Goal: Task Accomplishment & Management: Complete application form

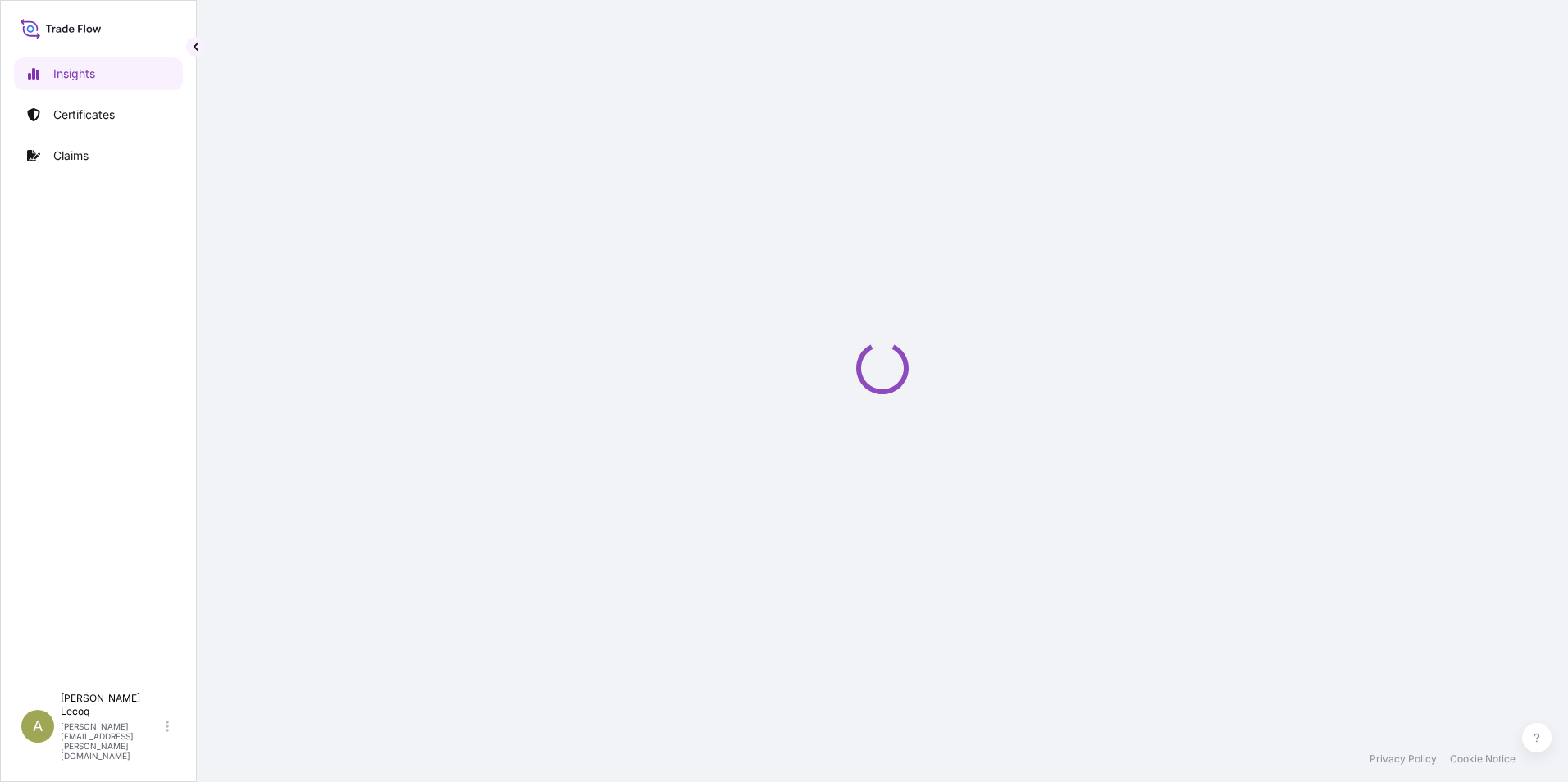
select select "2025"
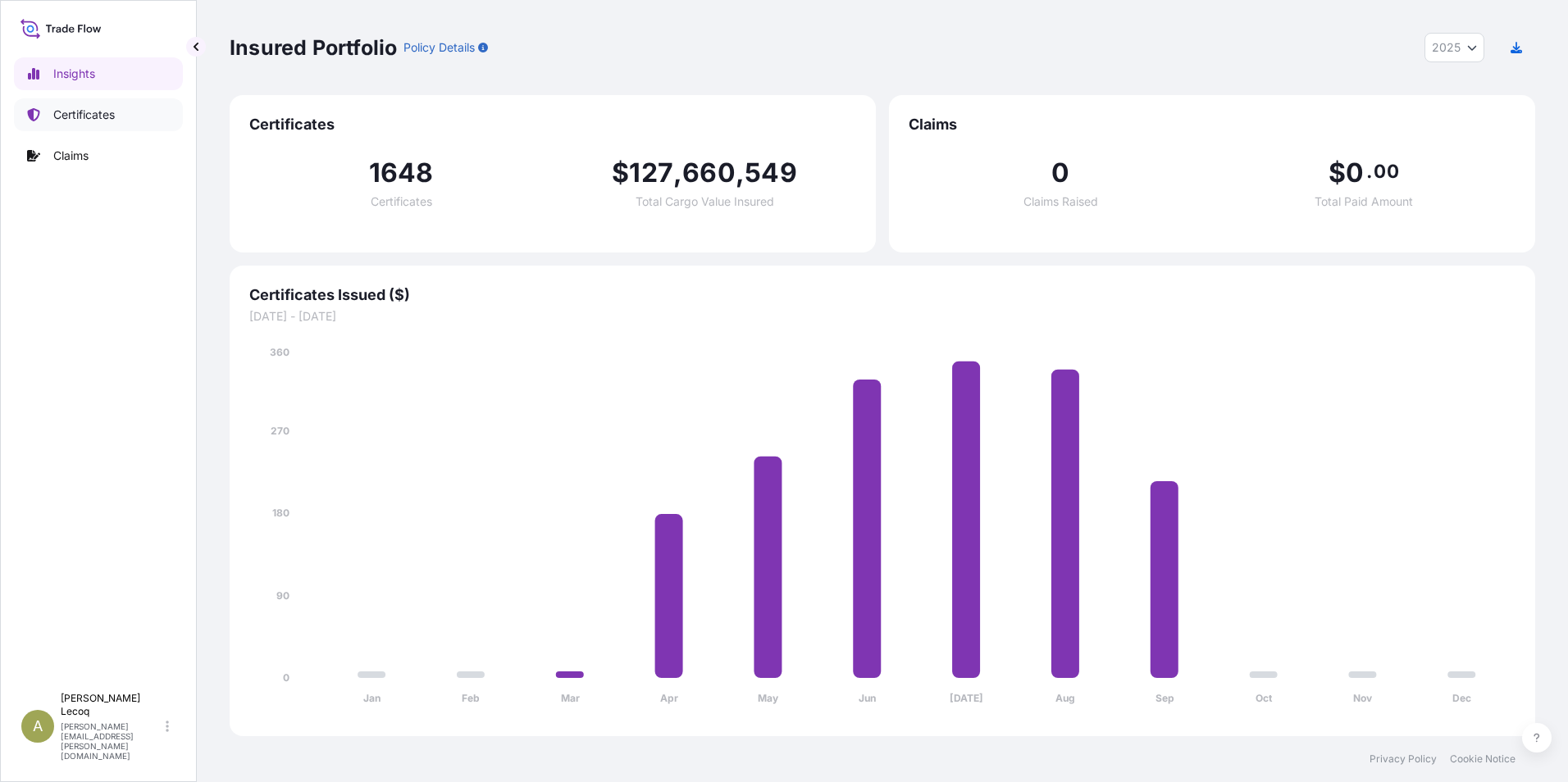
click at [96, 116] on p "Certificates" at bounding box center [84, 115] width 61 height 17
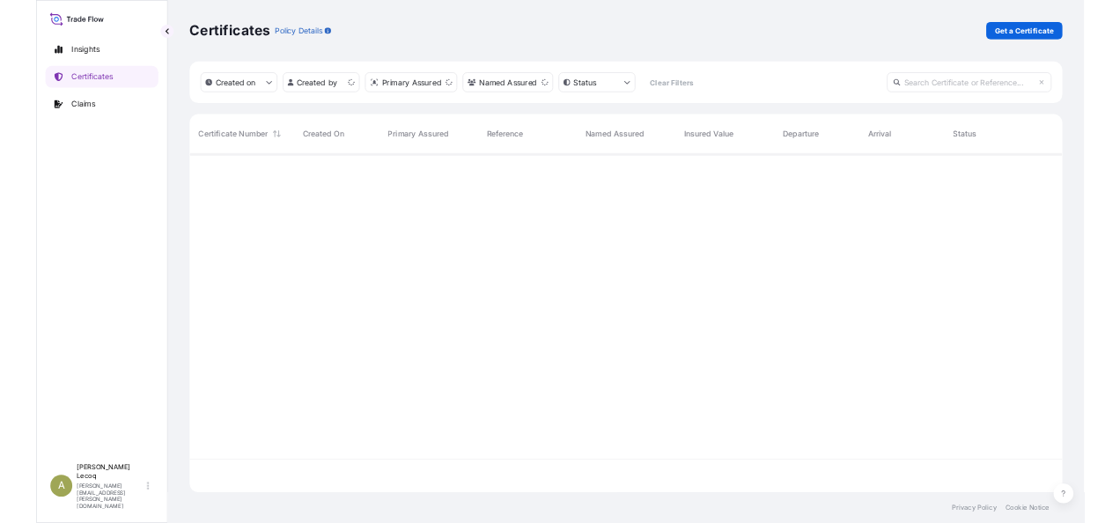
scroll to position [541, 1389]
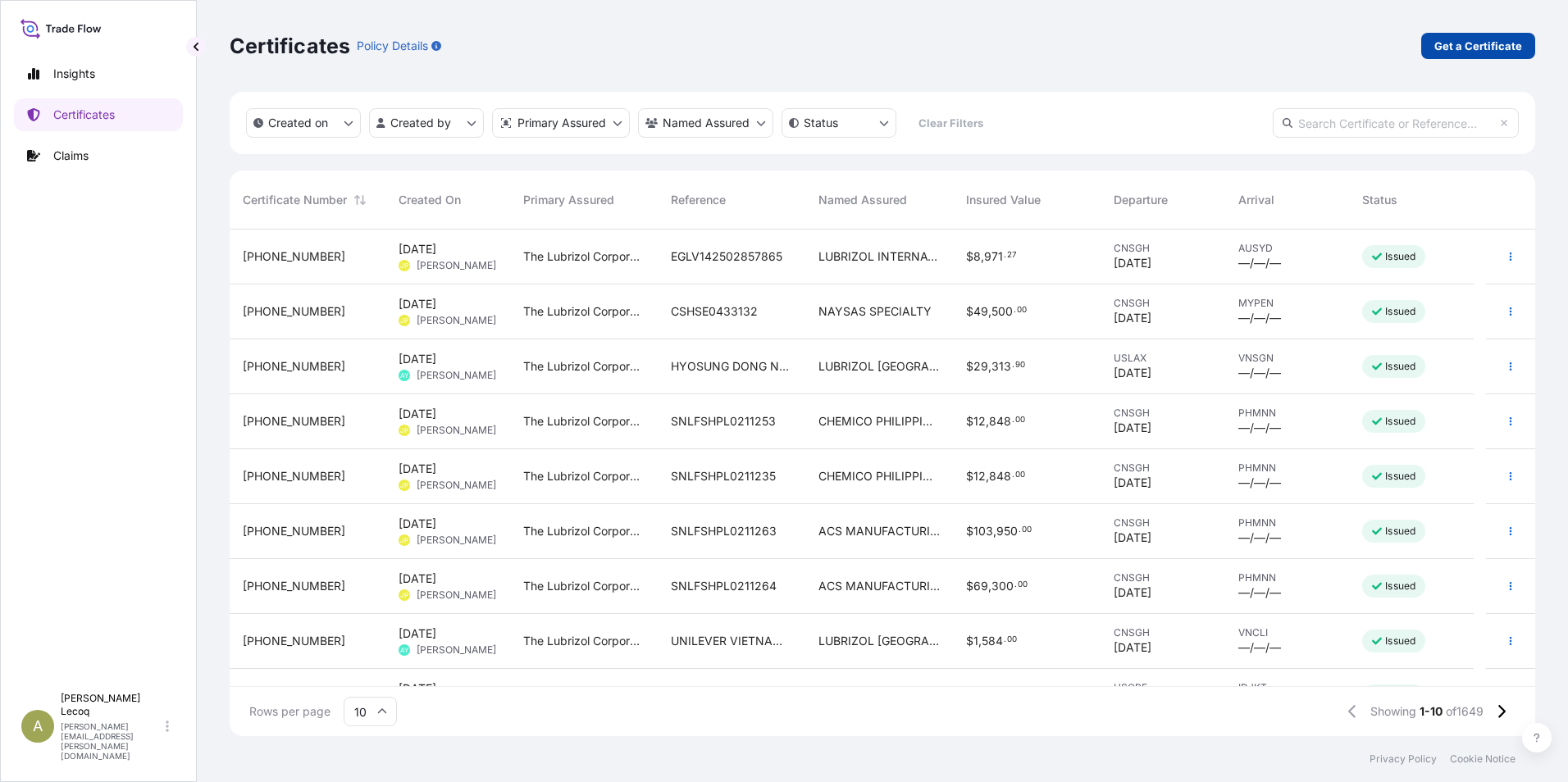
click at [1460, 45] on p "Get a Certificate" at bounding box center [1478, 47] width 88 height 17
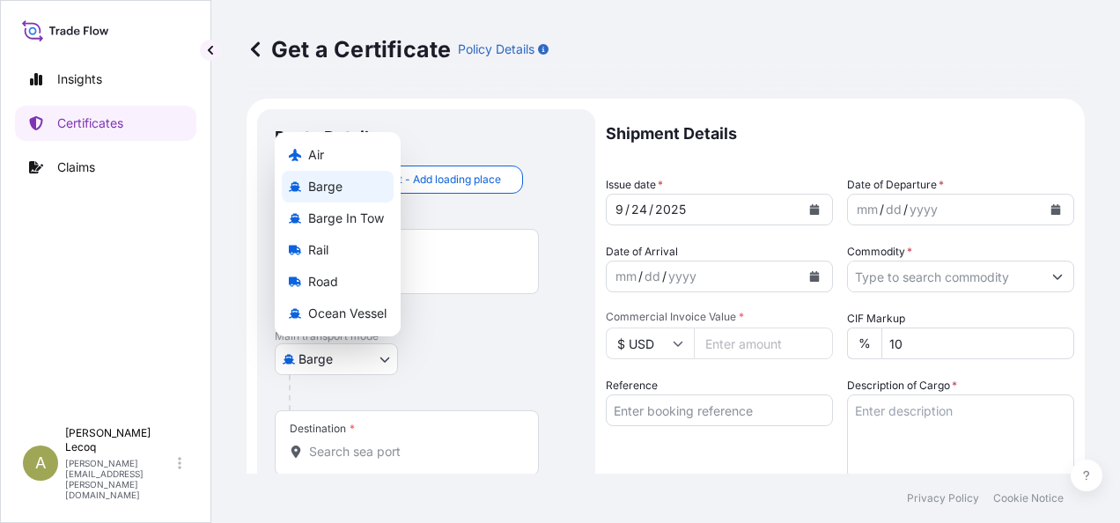
click at [335, 355] on body "Insights Certificates Claims A [PERSON_NAME] [PERSON_NAME][EMAIL_ADDRESS][PERSO…" at bounding box center [560, 261] width 1120 height 523
click at [316, 317] on span "Ocean Vessel" at bounding box center [347, 314] width 78 height 18
select select "Ocean Vessel"
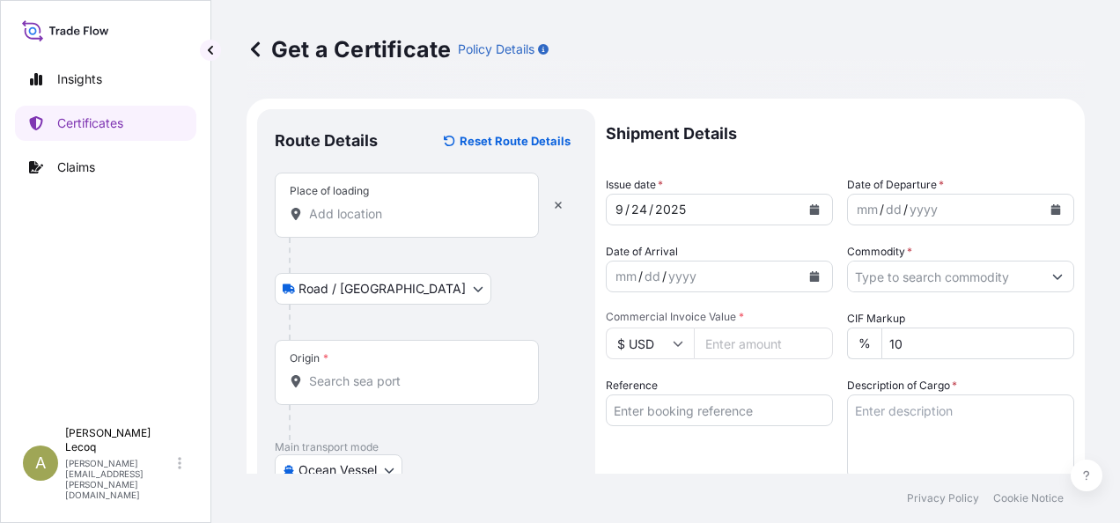
click at [351, 221] on input "Place of loading" at bounding box center [413, 214] width 208 height 18
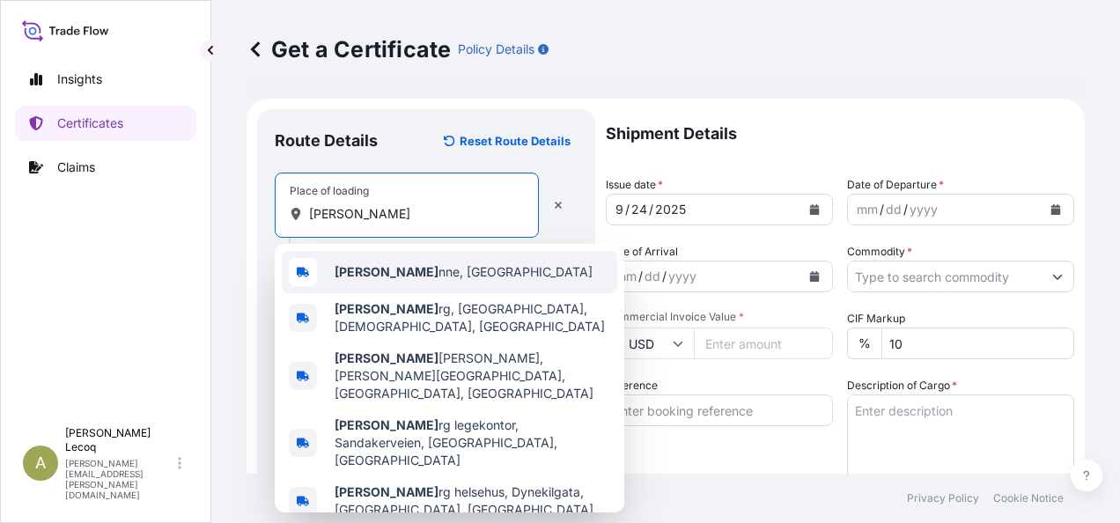
click at [373, 264] on b "[PERSON_NAME]" at bounding box center [387, 271] width 104 height 15
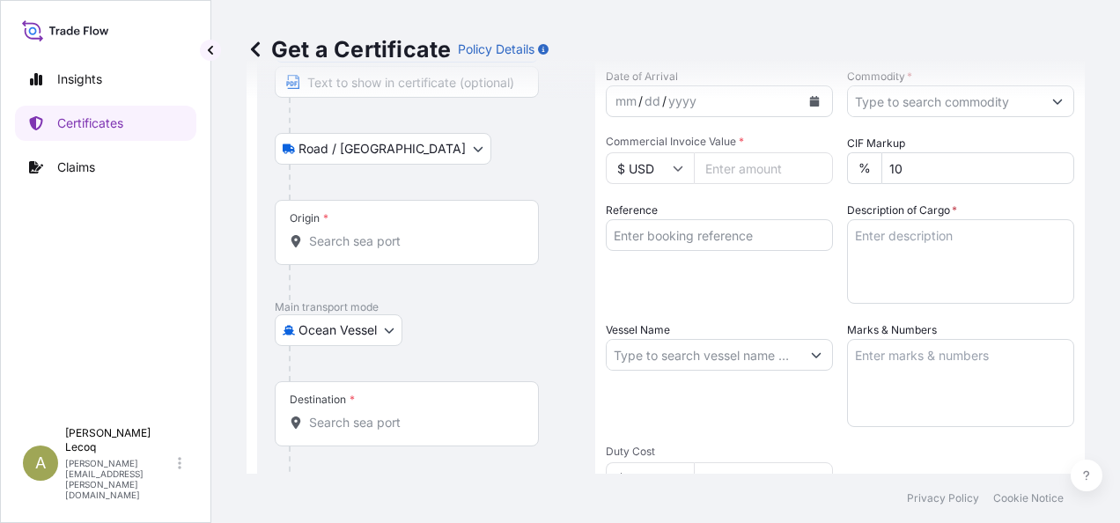
scroll to position [88, 0]
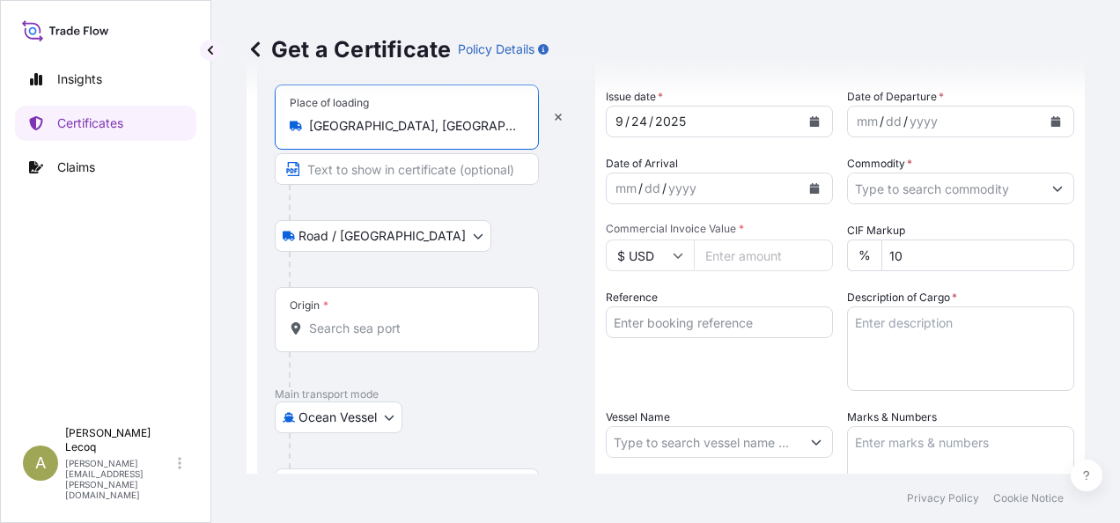
type input "[GEOGRAPHIC_DATA], [GEOGRAPHIC_DATA]"
click at [369, 329] on input "Origin *" at bounding box center [413, 329] width 208 height 18
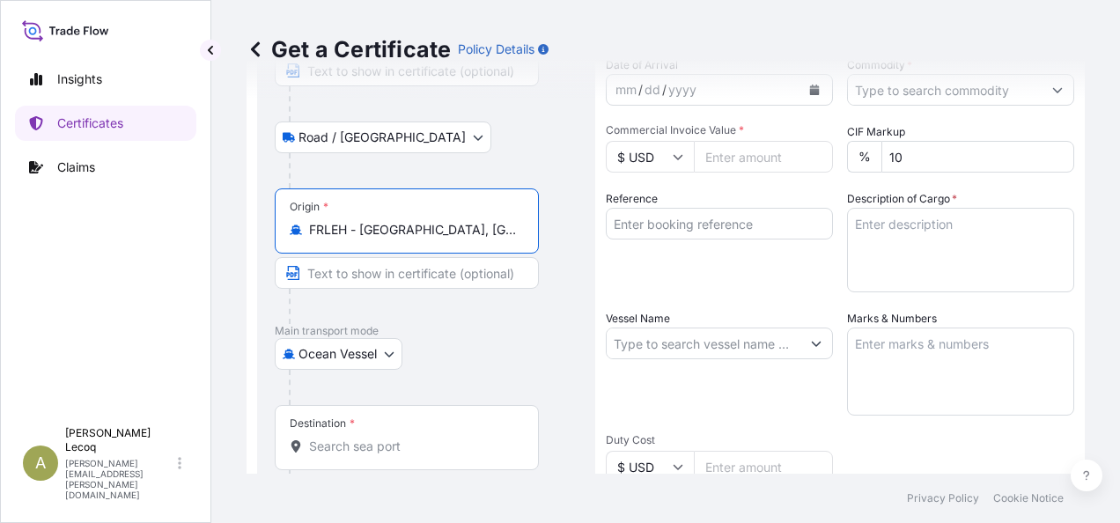
scroll to position [264, 0]
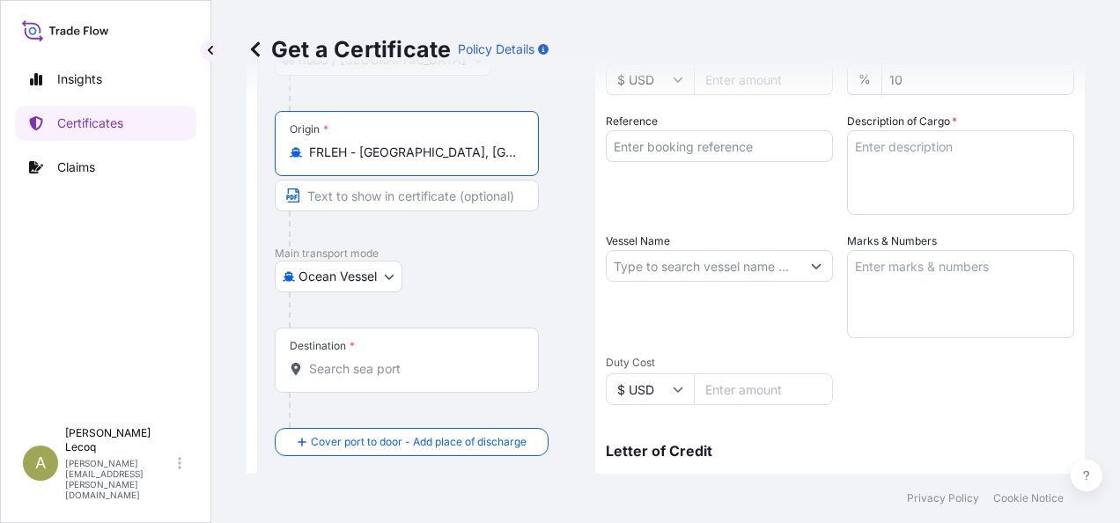
type input "FRLEH - [GEOGRAPHIC_DATA], [GEOGRAPHIC_DATA]"
click at [327, 368] on input "Destination *" at bounding box center [413, 369] width 208 height 18
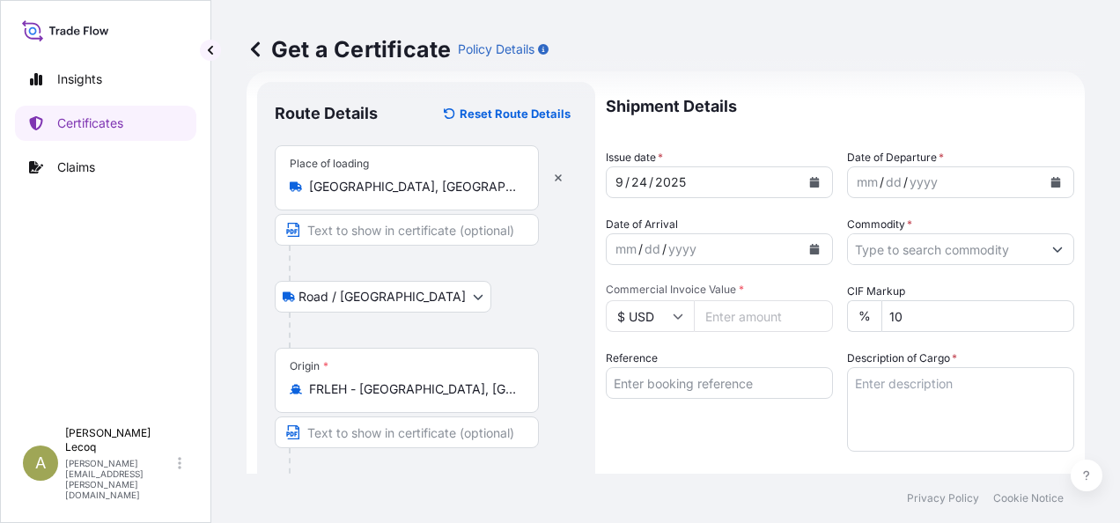
scroll to position [0, 0]
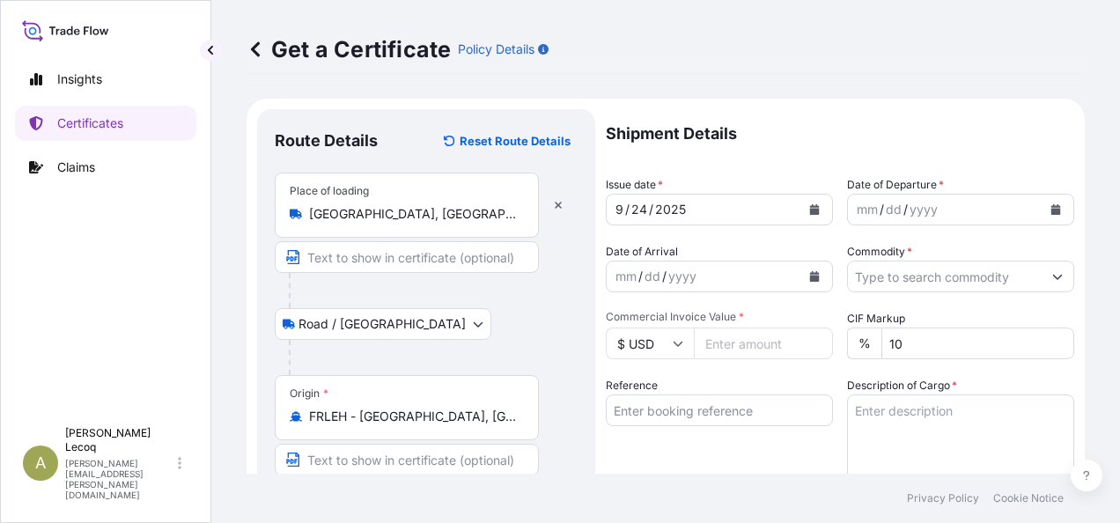
type input "INNSA - [GEOGRAPHIC_DATA] ([PERSON_NAME]), [GEOGRAPHIC_DATA]"
click at [917, 201] on div "yyyy" at bounding box center [924, 209] width 32 height 21
click at [1051, 205] on icon "Calendar" at bounding box center [1056, 209] width 11 height 11
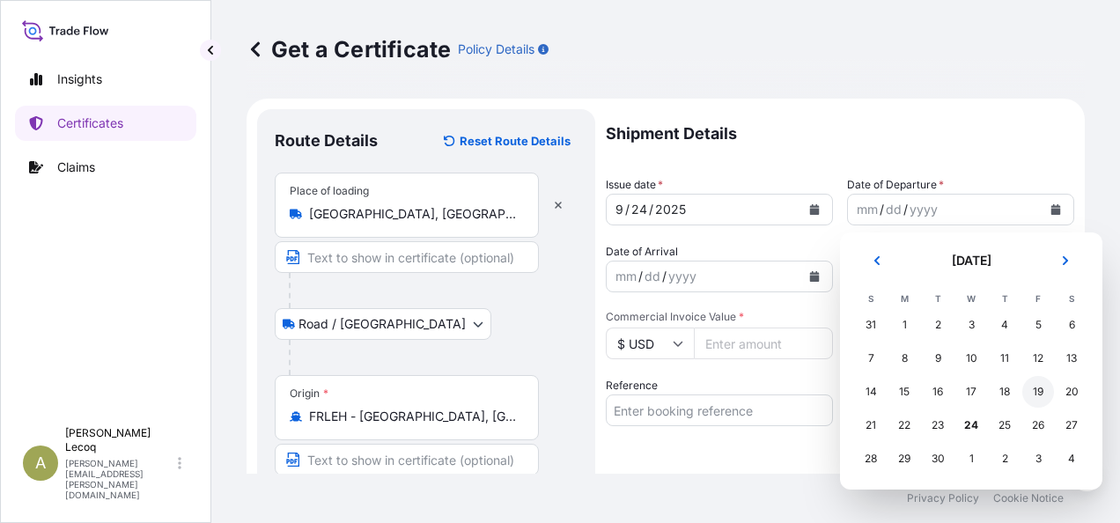
click at [1036, 390] on div "19" at bounding box center [1038, 392] width 32 height 32
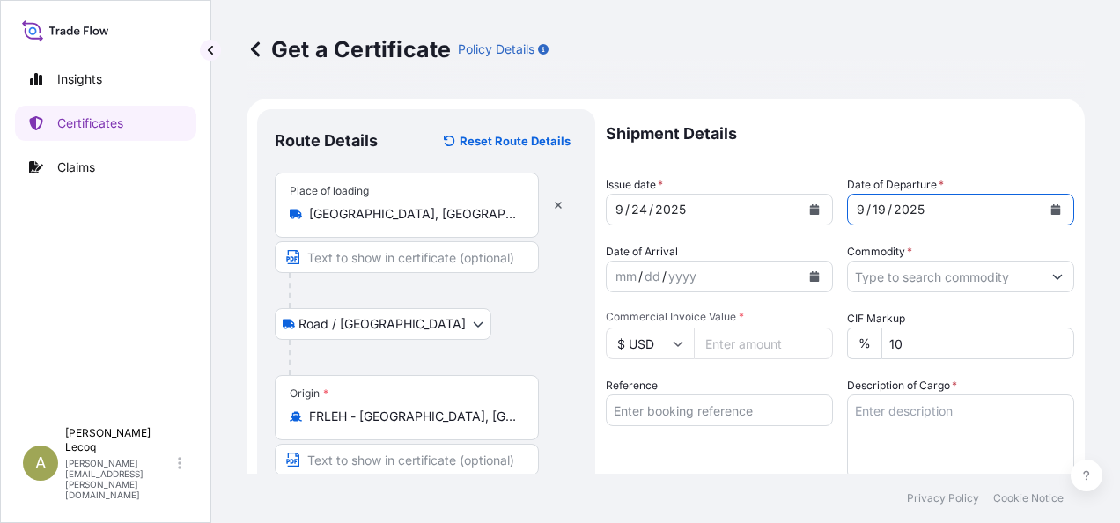
click at [898, 275] on input "Commodity *" at bounding box center [945, 277] width 194 height 32
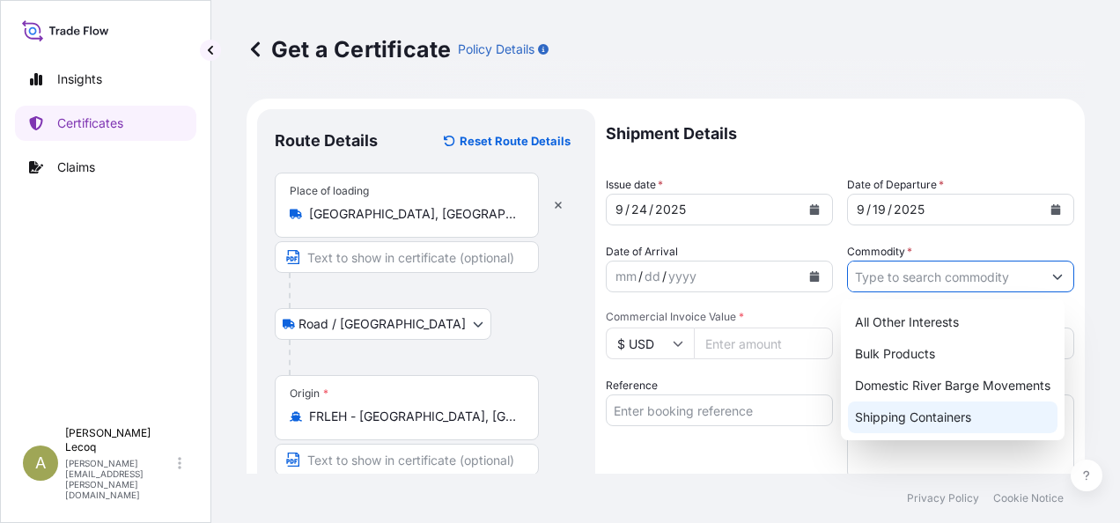
click at [928, 417] on div "Shipping Containers" at bounding box center [953, 418] width 210 height 32
type input "Shipping Containers"
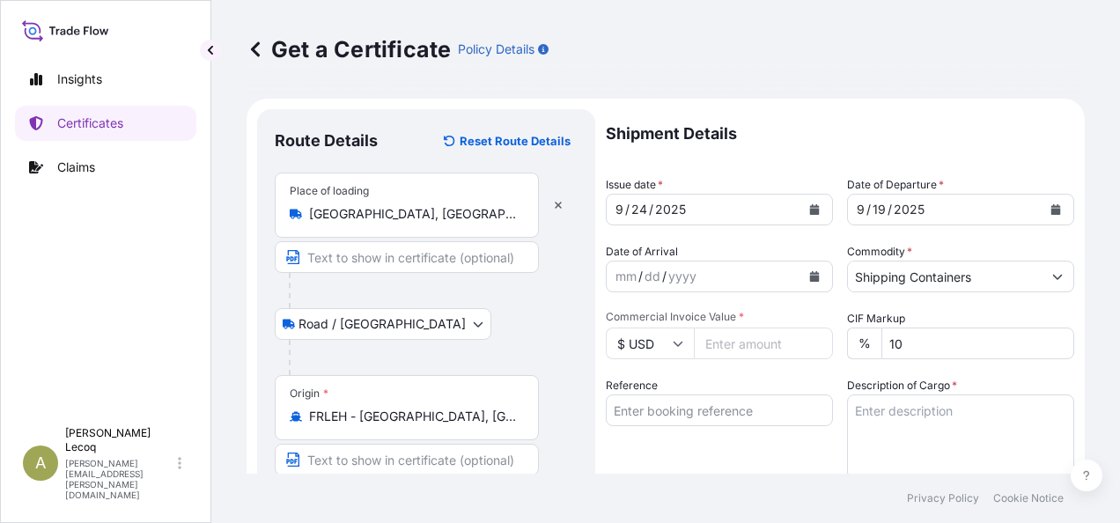
click at [677, 345] on icon at bounding box center [679, 344] width 10 height 5
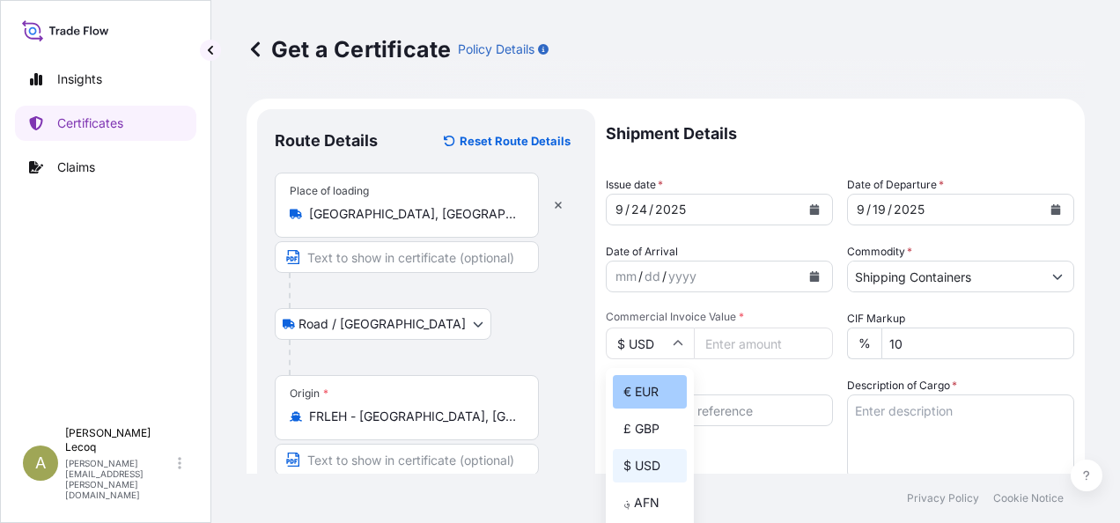
click at [648, 391] on div "€ EUR" at bounding box center [650, 391] width 74 height 33
type input "€ EUR"
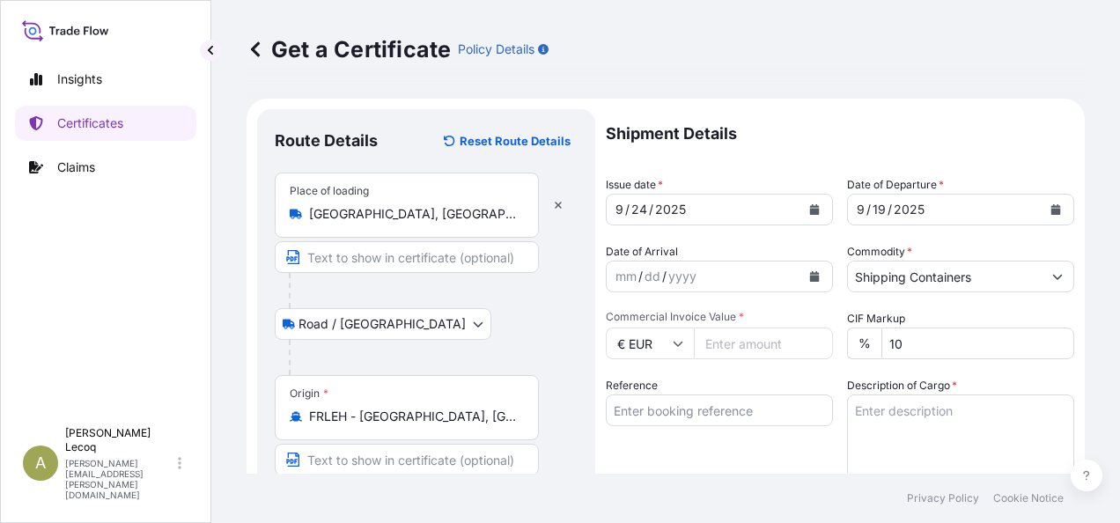
click at [733, 338] on input "Commercial Invoice Value *" at bounding box center [763, 344] width 139 height 32
type input "8444.60"
click at [720, 409] on input "Reference" at bounding box center [719, 411] width 227 height 32
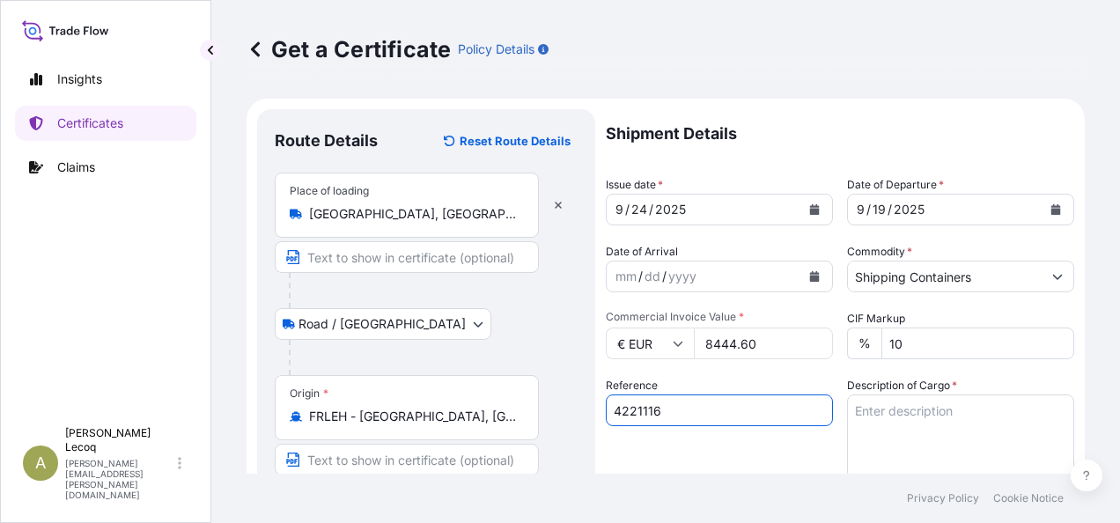
type input "4221116"
click at [873, 407] on textarea "Description of Cargo *" at bounding box center [960, 437] width 227 height 85
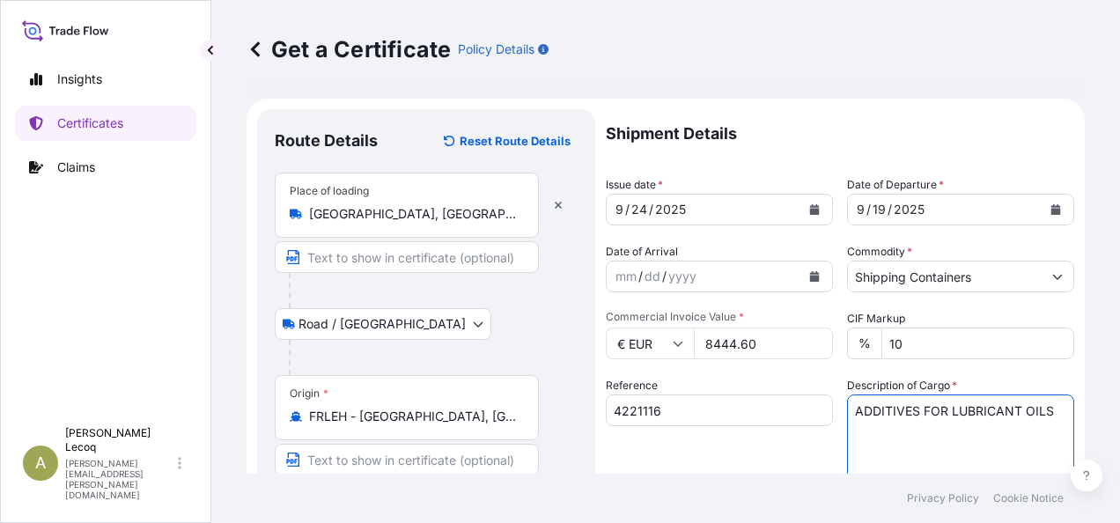
click at [860, 437] on textarea "ADDITIVES FOR LUBRICANT OILS" at bounding box center [960, 437] width 227 height 85
click at [1057, 412] on textarea "ADDITIVES FOR LUBRICANT OILS" at bounding box center [960, 437] width 227 height 85
click at [926, 426] on textarea "ADDITIVES FOR LUBRICANT OILS 4 drums ref" at bounding box center [960, 437] width 227 height 85
paste textarea "R10418A"
click at [1037, 432] on textarea "ADDITIVES FOR LUBRICANT OILS 4 drums ref R10418A + 7 drums" at bounding box center [960, 437] width 227 height 85
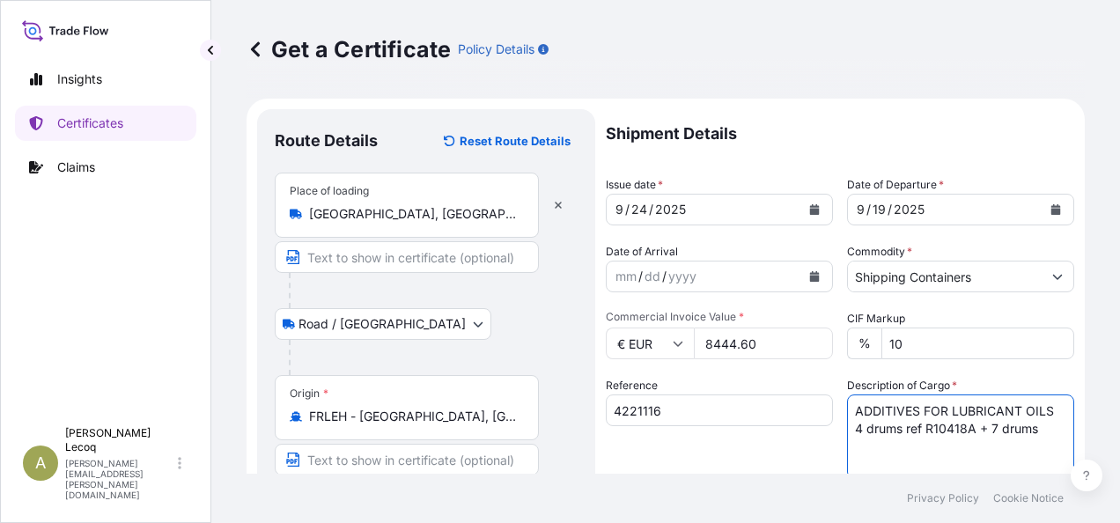
paste textarea "R15714A"
click at [924, 448] on textarea "ADDITIVES FOR LUBRICANT OILS 4 drums ref R10418A + 7 drums R15714A" at bounding box center [960, 437] width 227 height 85
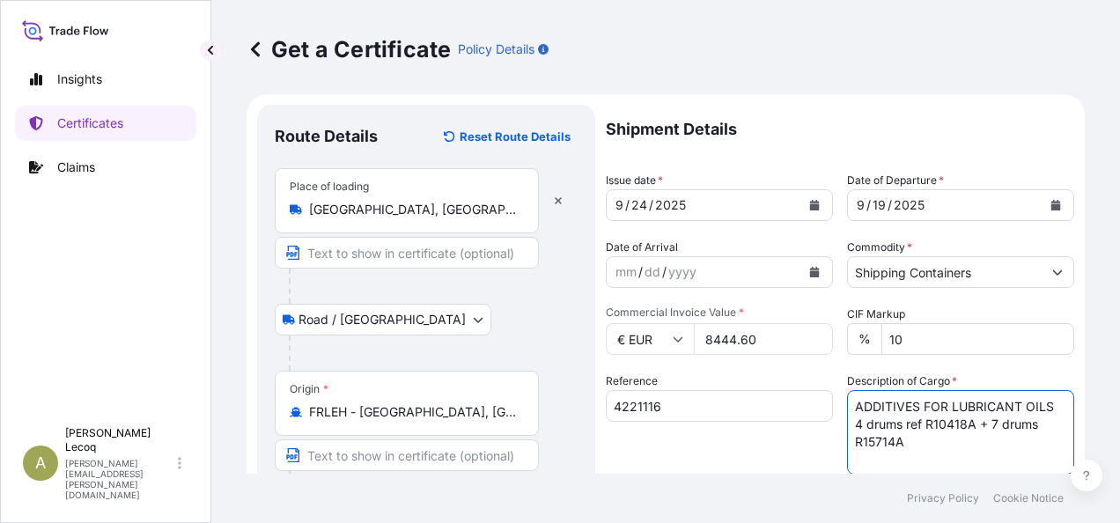
paste textarea "Commodity Code: [PHONE_NUMBER]"
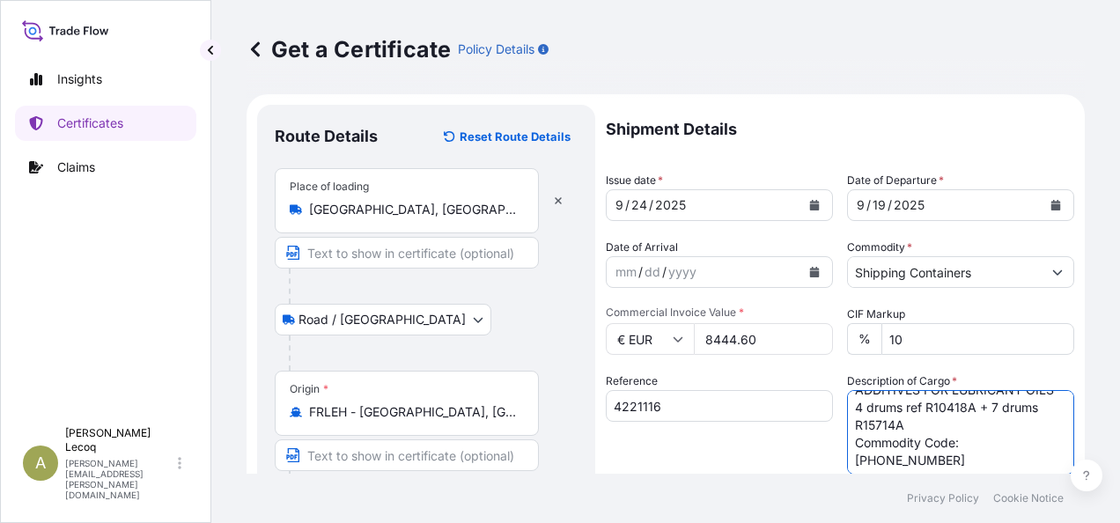
scroll to position [18, 0]
click at [911, 443] on textarea "ADDITIVES FOR LUBRICANT OILS 4 drums ref R10418A + 7 drums R15714A Commodity Co…" at bounding box center [960, 432] width 227 height 85
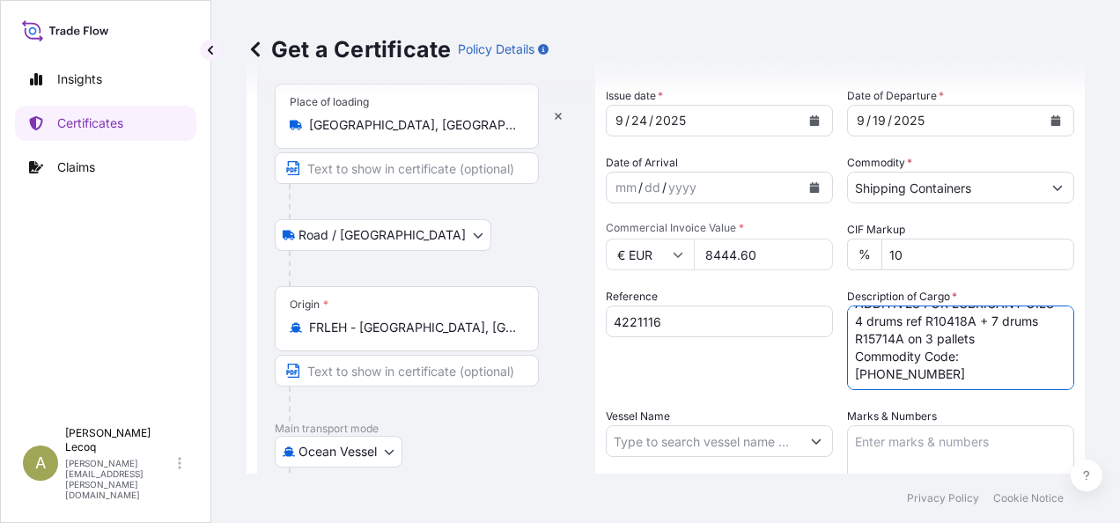
scroll to position [181, 0]
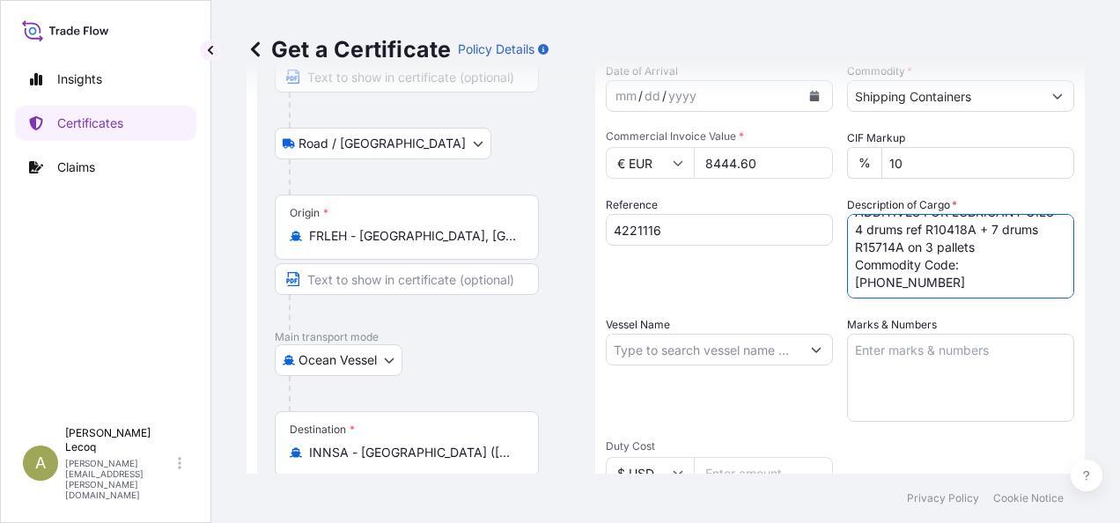
type textarea "ADDITIVES FOR LUBRICANT OILS 4 drums ref R10418A + 7 drums R15714A on 3 pallets…"
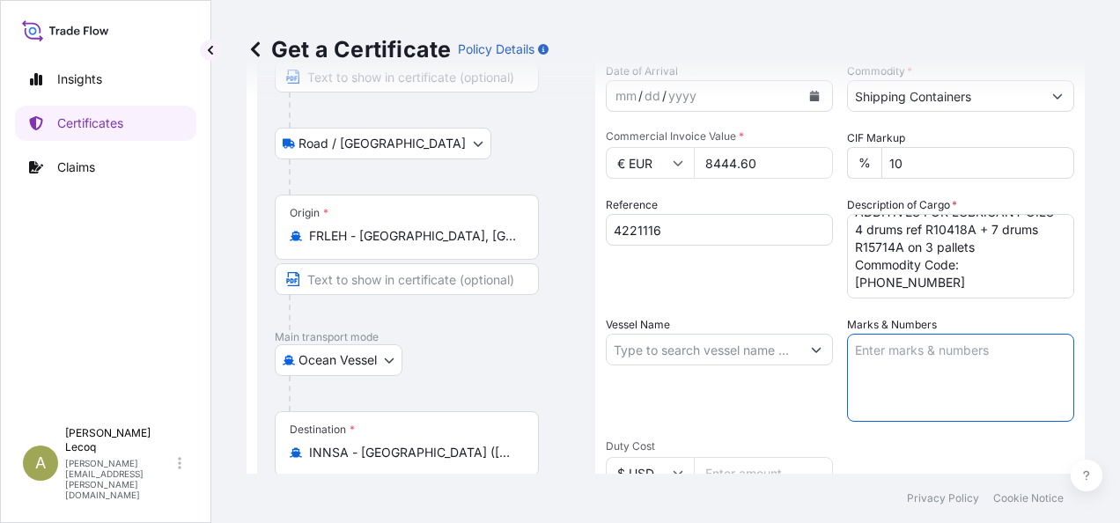
click at [895, 352] on textarea "Marks & Numbers" at bounding box center [960, 378] width 227 height 88
click at [652, 346] on input "Vessel Name" at bounding box center [704, 350] width 194 height 32
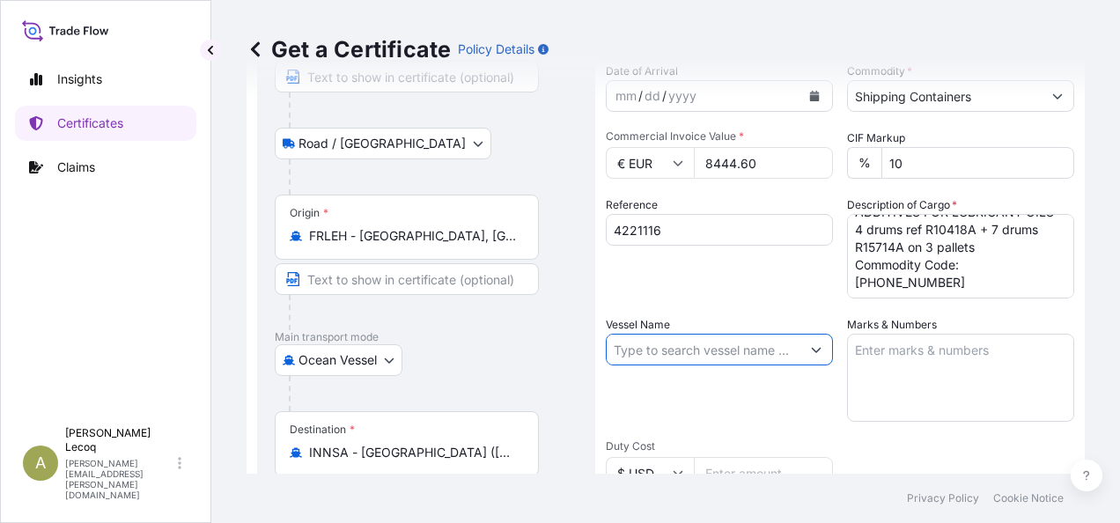
paste input "APL BARCELONA (0PECUE1MA)"
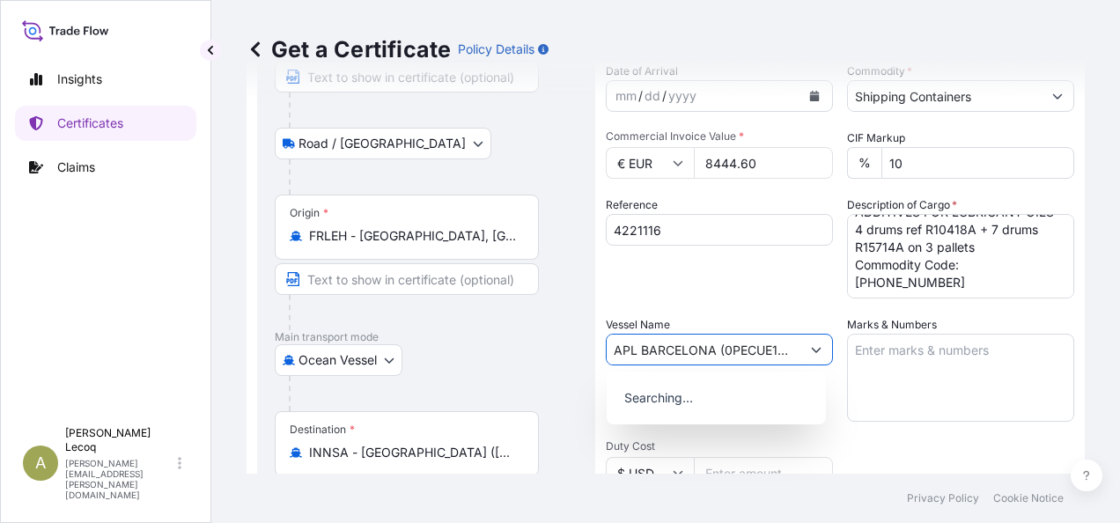
scroll to position [0, 13]
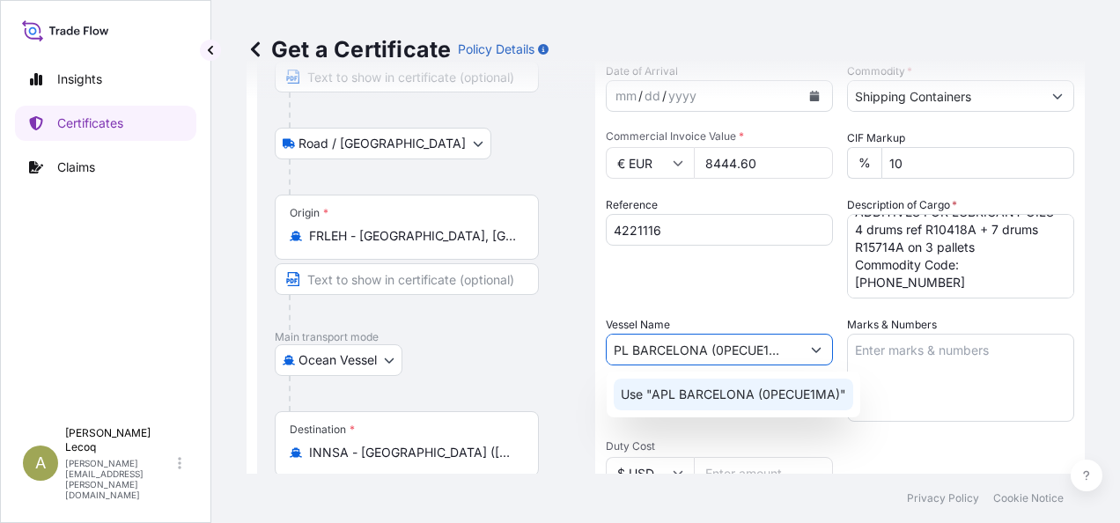
type input "APL BARCELONA (0PECUE1MA)"
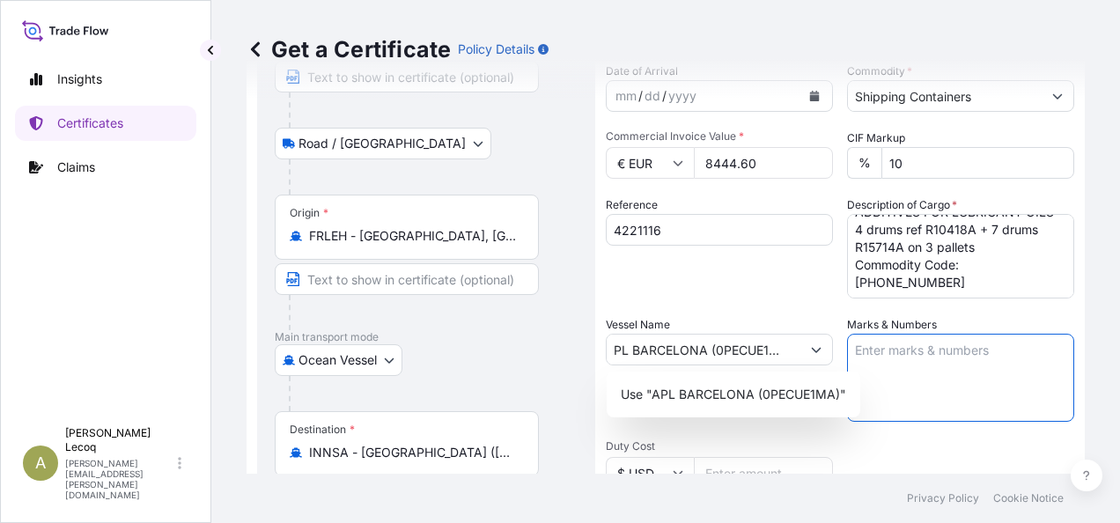
click at [897, 357] on textarea "Marks & Numbers" at bounding box center [960, 378] width 227 height 88
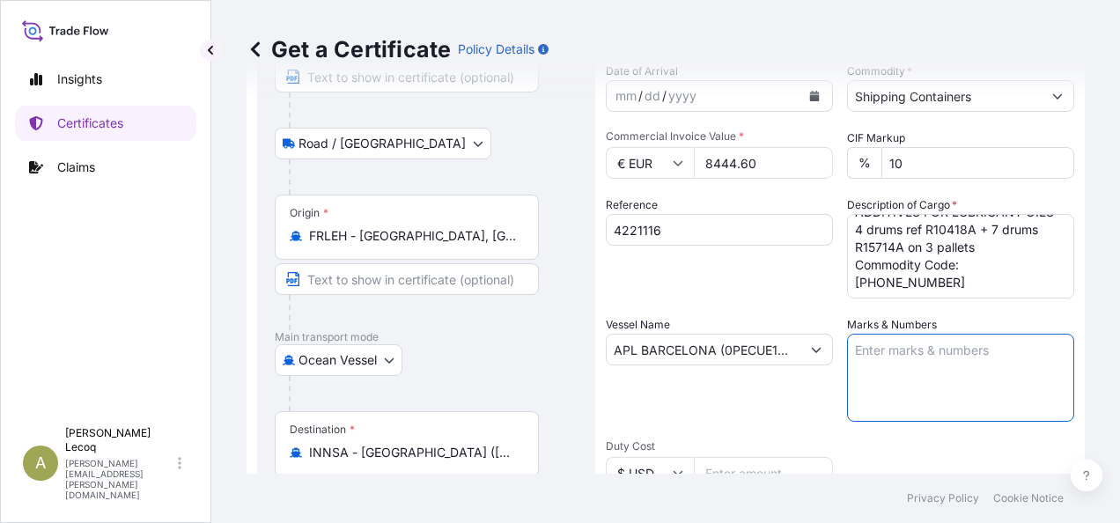
click at [930, 358] on textarea "Marks & Numbers" at bounding box center [960, 378] width 227 height 88
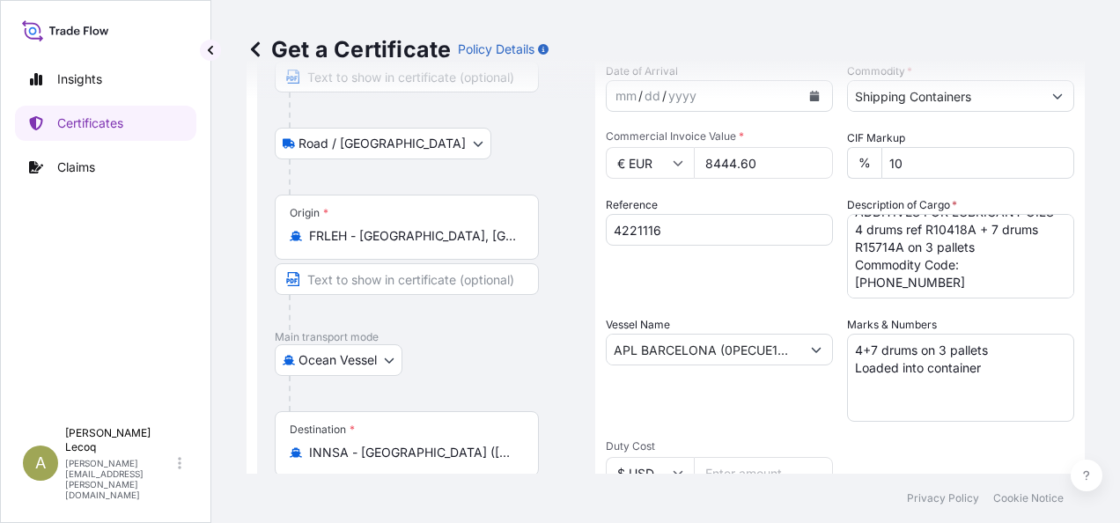
click at [1002, 367] on textarea "4+7 drums on 3 pallets Loaded into container" at bounding box center [960, 378] width 227 height 88
paste textarea "Container:CMAU 638030-3(40 HC )Seal:NEL12005"
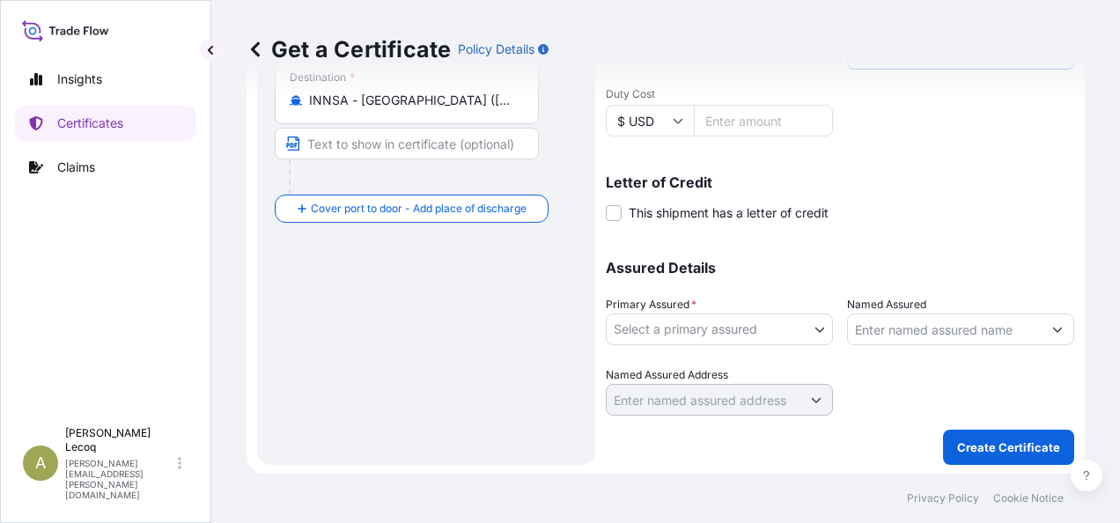
scroll to position [534, 0]
type textarea "4+7 drums on 3 pallets Loaded into container : Container:CMAU 638030-3(40 HC )S…"
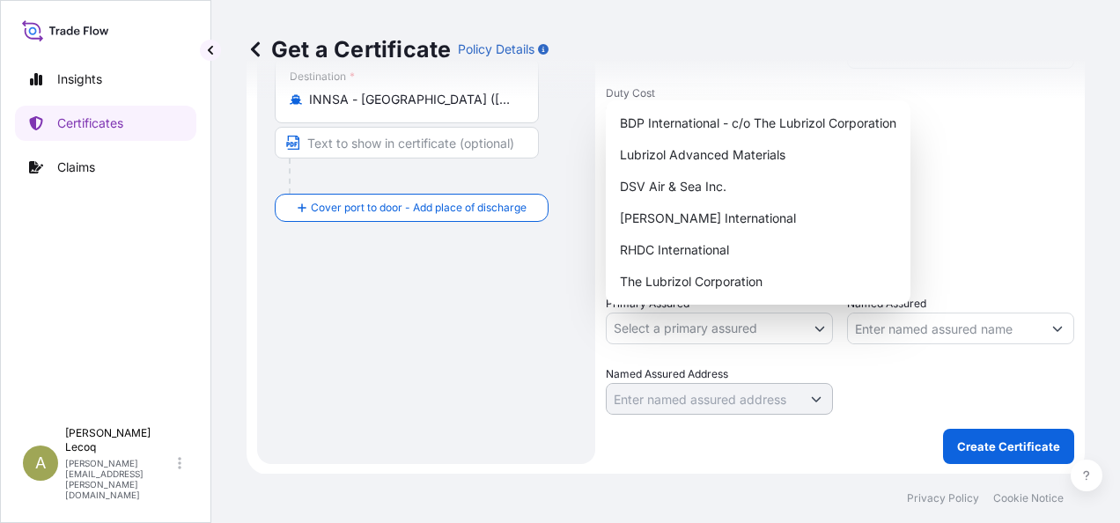
click at [767, 336] on body "Insights Certificates Claims A [PERSON_NAME] [PERSON_NAME][EMAIL_ADDRESS][PERSO…" at bounding box center [560, 261] width 1120 height 523
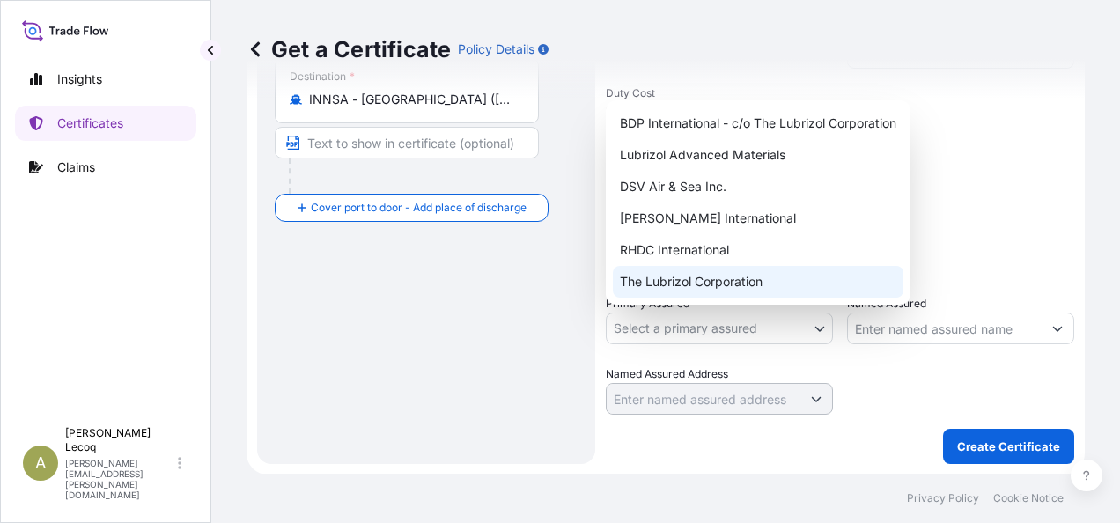
click at [670, 284] on div "The Lubrizol Corporation" at bounding box center [758, 282] width 291 height 32
select select "31566"
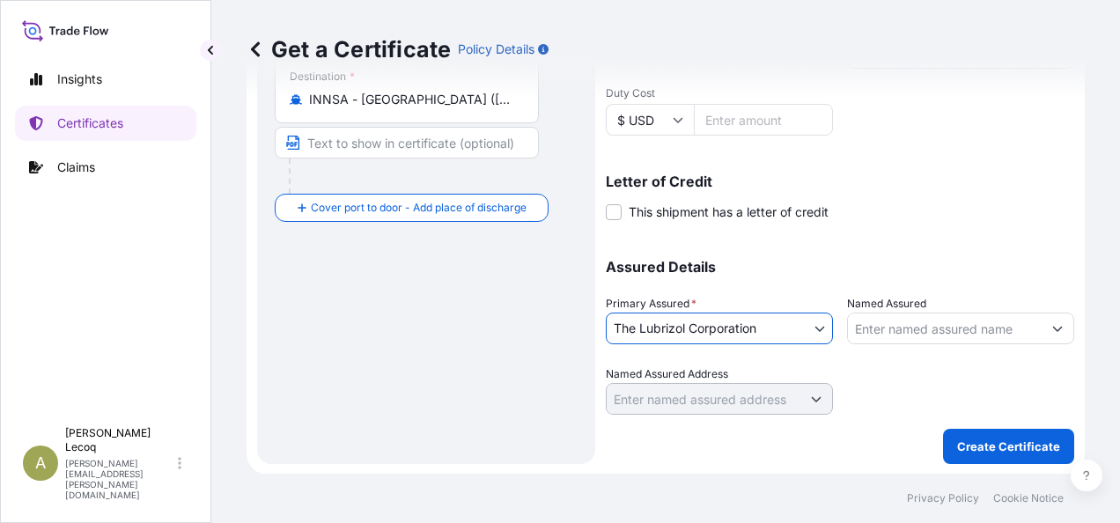
click at [920, 327] on input "Named Assured" at bounding box center [945, 329] width 194 height 32
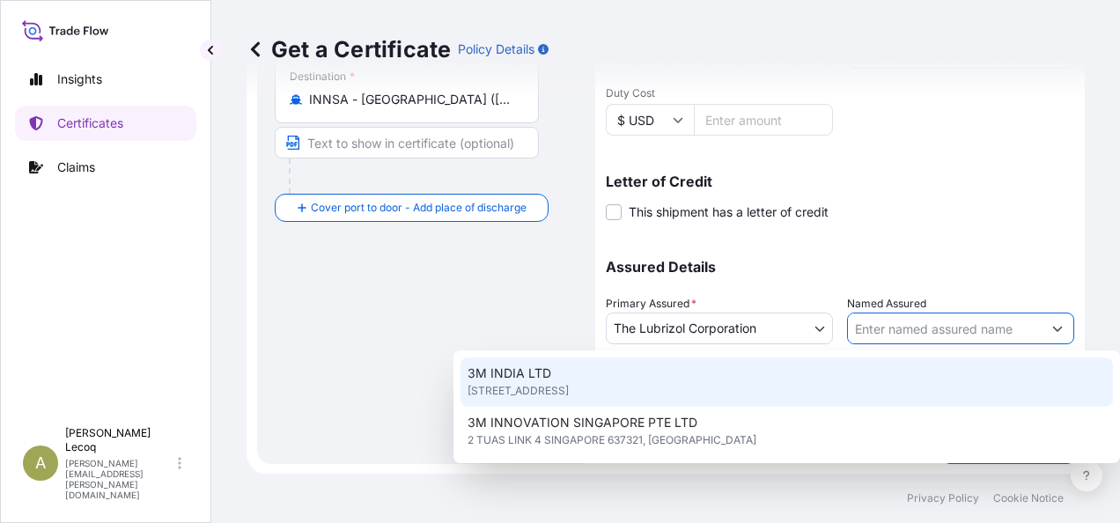
click at [926, 323] on input "Named Assured" at bounding box center [945, 329] width 194 height 32
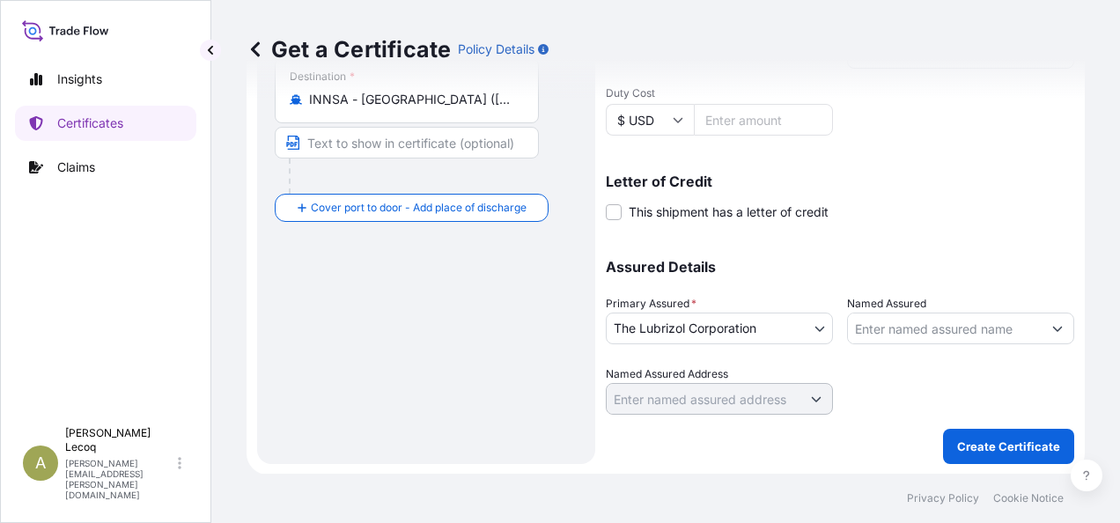
click at [901, 326] on input "Named Assured" at bounding box center [945, 329] width 194 height 32
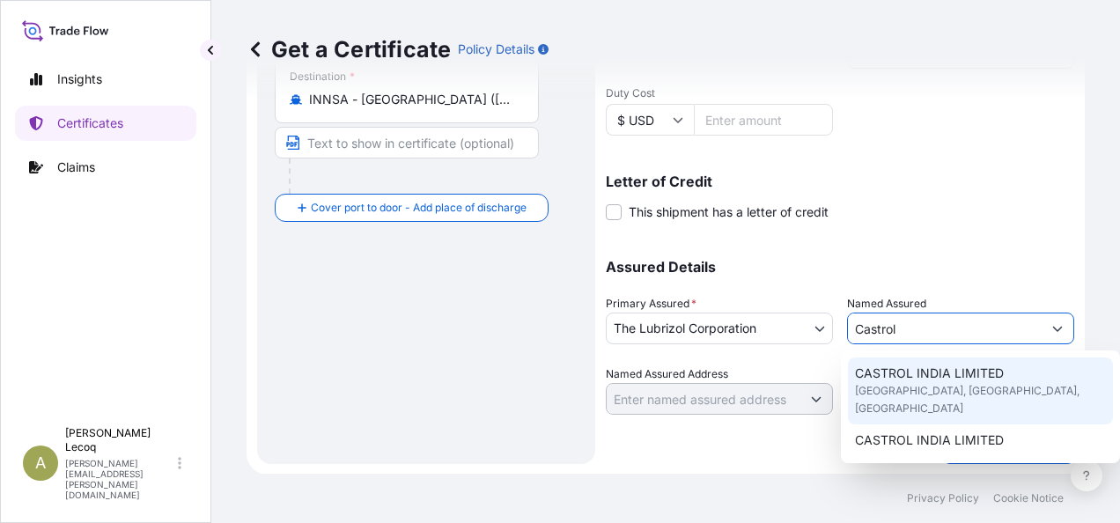
click at [934, 384] on span "[GEOGRAPHIC_DATA], [GEOGRAPHIC_DATA], [GEOGRAPHIC_DATA]" at bounding box center [980, 399] width 251 height 35
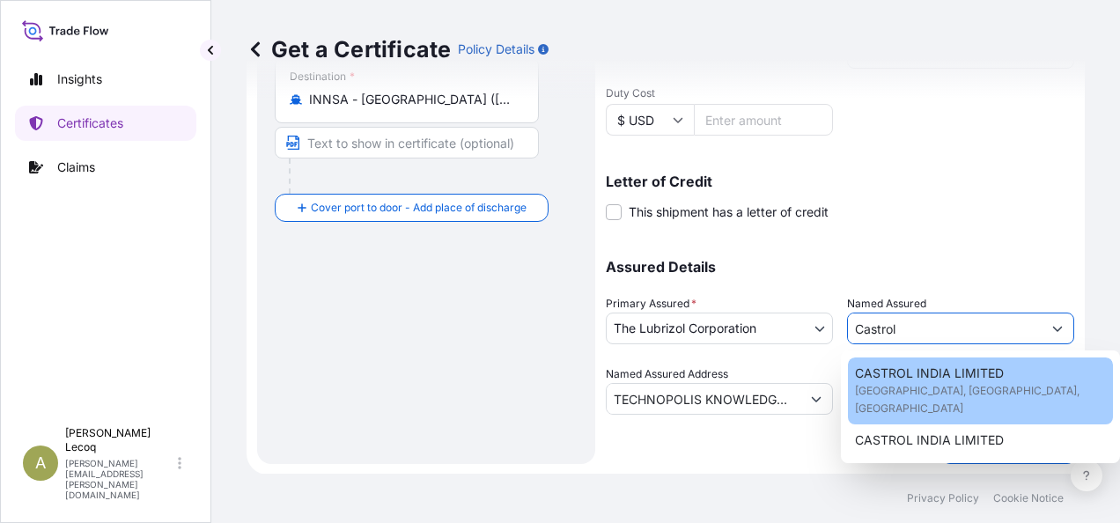
type input "CASTROL INDIA LIMITED"
type input "TECHNOPOLIS KNOWLEDGE PARK"
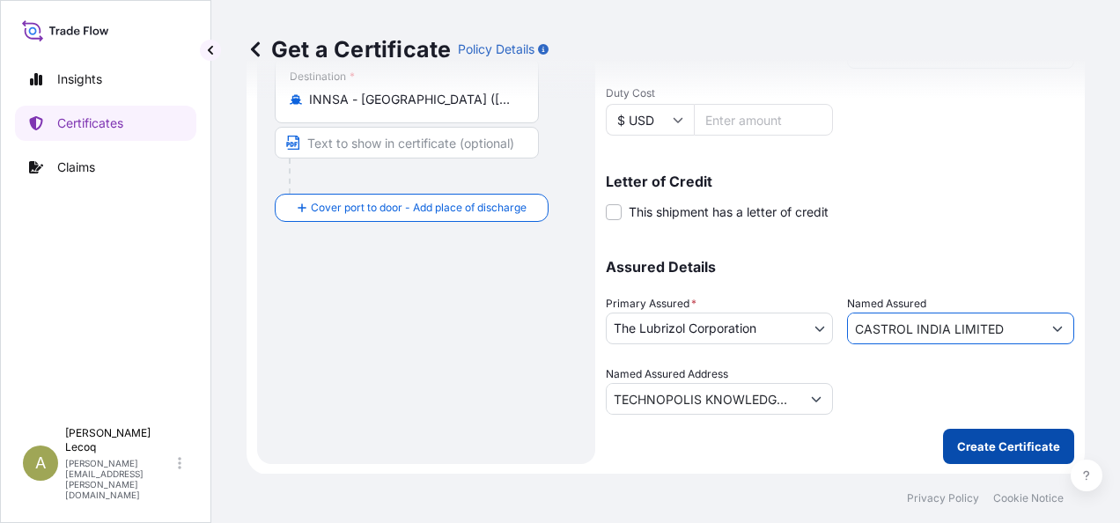
type input "CASTROL INDIA LIMITED"
click at [973, 443] on p "Create Certificate" at bounding box center [1008, 447] width 103 height 18
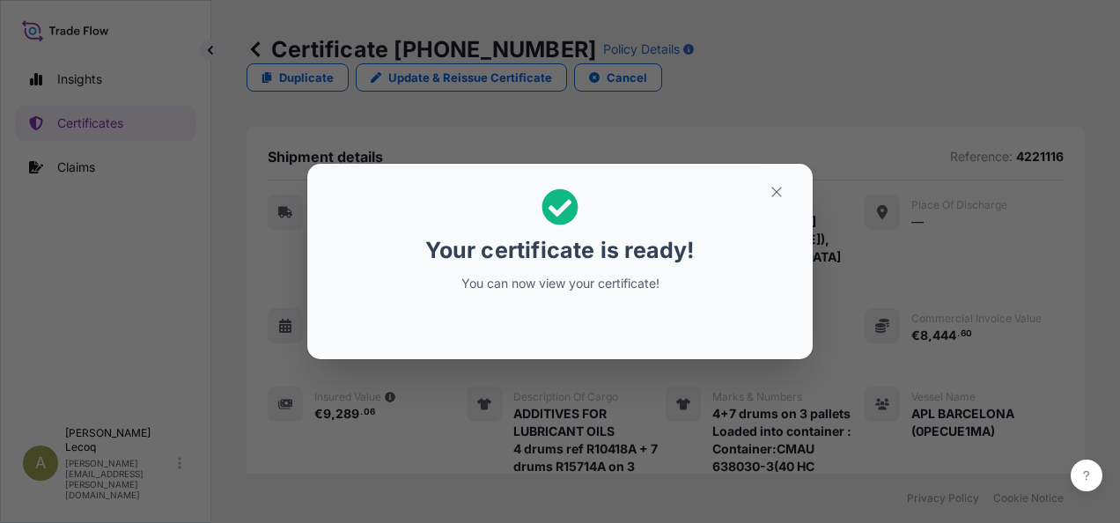
click at [558, 205] on icon at bounding box center [561, 207] width 36 height 36
click at [771, 198] on icon "button" at bounding box center [777, 192] width 16 height 16
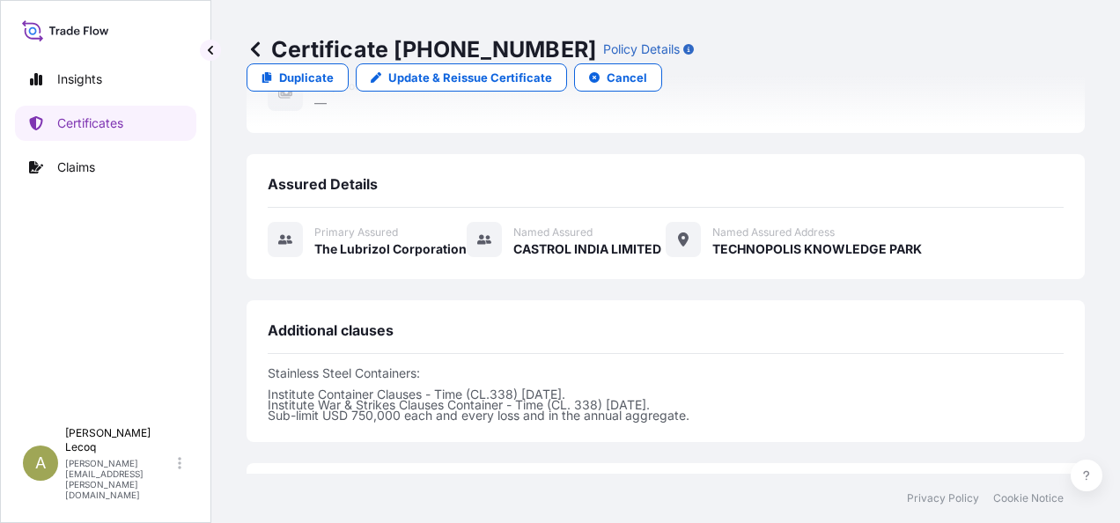
scroll to position [705, 0]
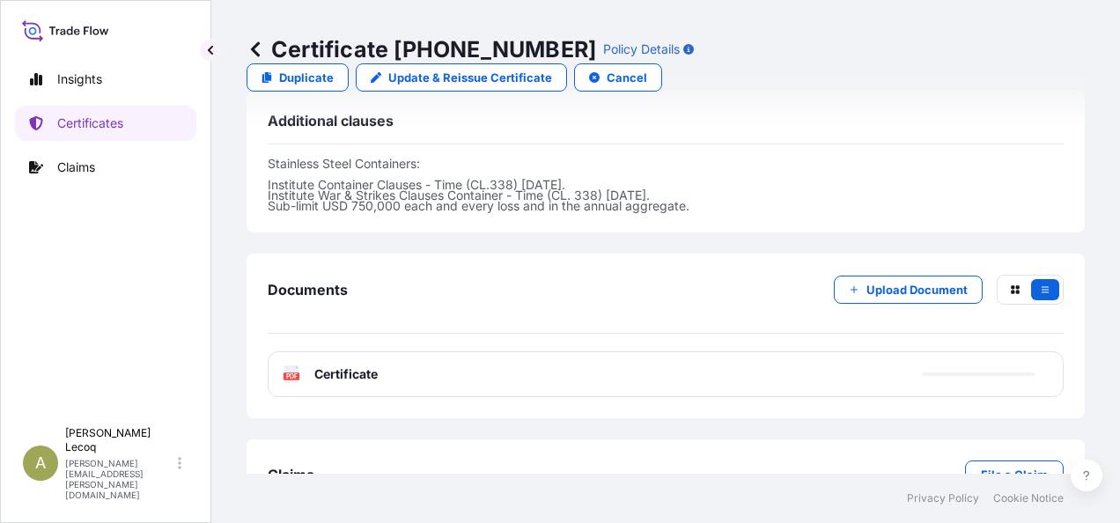
click at [343, 365] on span "Certificate" at bounding box center [345, 374] width 63 height 18
click at [289, 373] on text "PDF" at bounding box center [291, 376] width 11 height 6
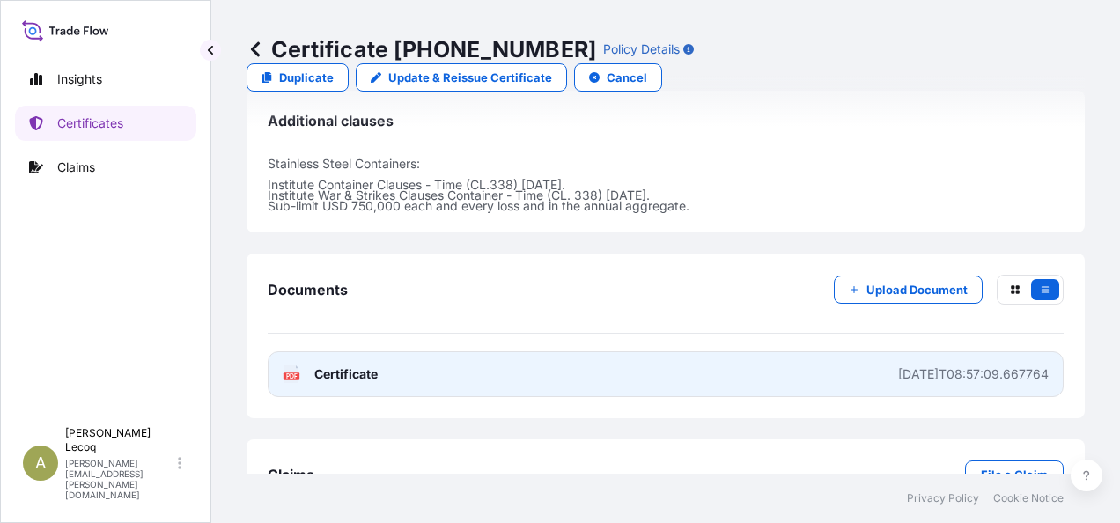
click at [292, 365] on g "PDF" at bounding box center [292, 374] width 16 height 18
